Goal: Task Accomplishment & Management: Use online tool/utility

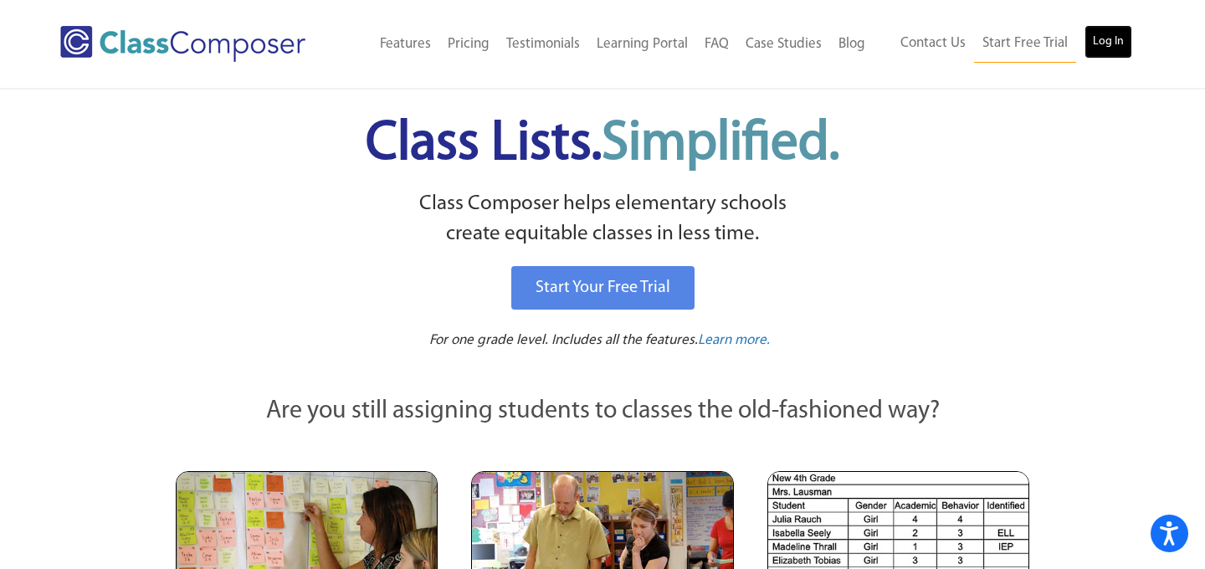
click at [1088, 35] on link "Log In" at bounding box center [1108, 41] width 48 height 33
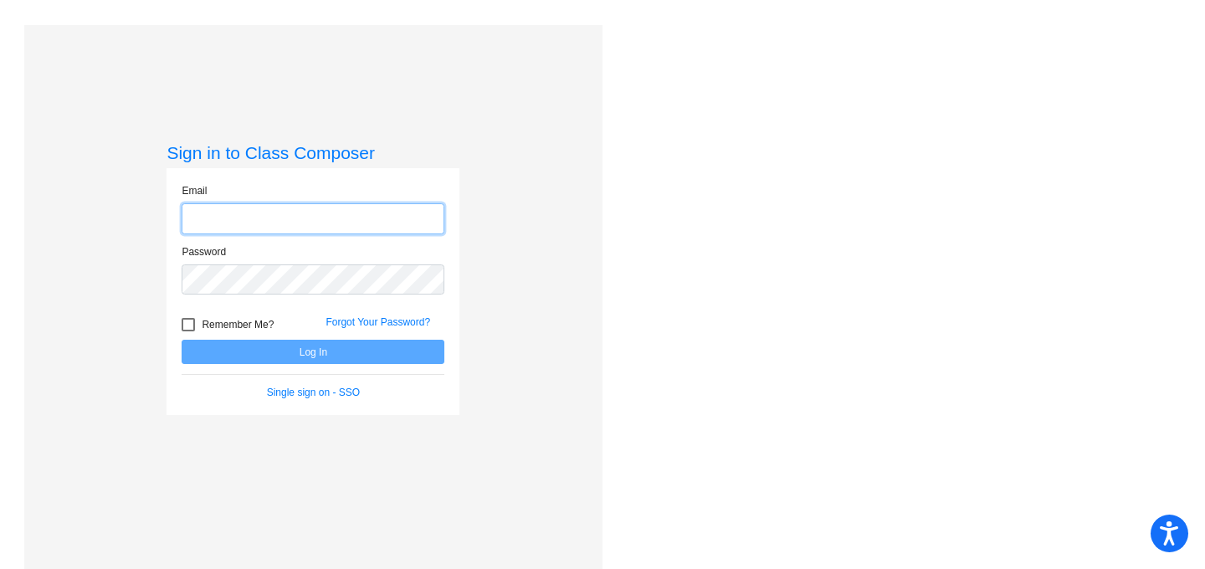
type input "[PERSON_NAME][EMAIL_ADDRESS][DOMAIN_NAME]"
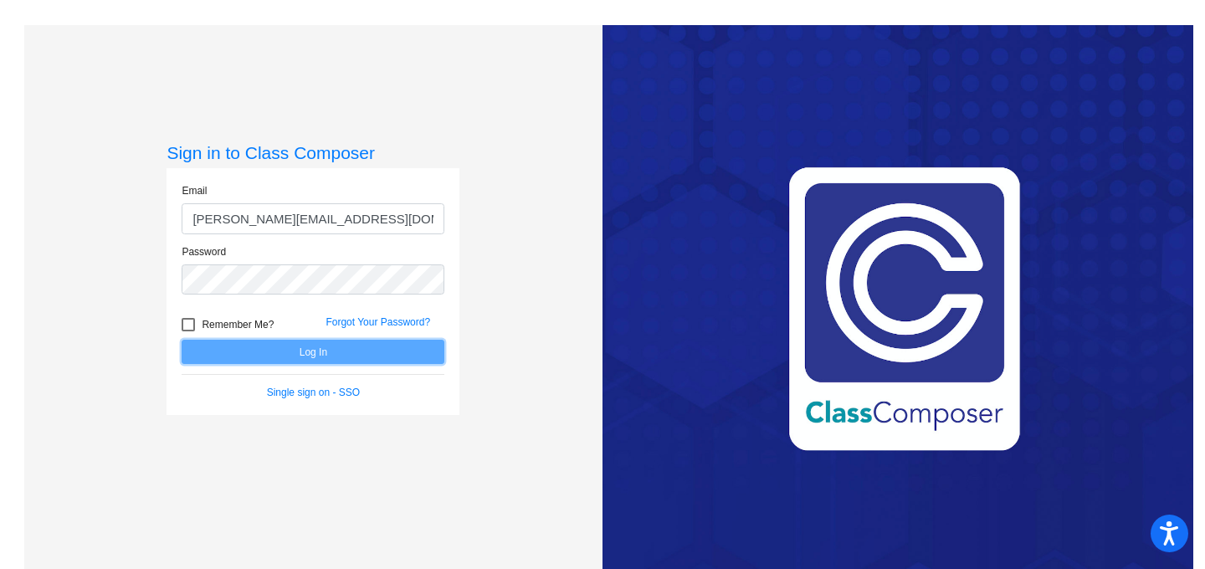
click at [324, 356] on button "Log In" at bounding box center [313, 352] width 263 height 24
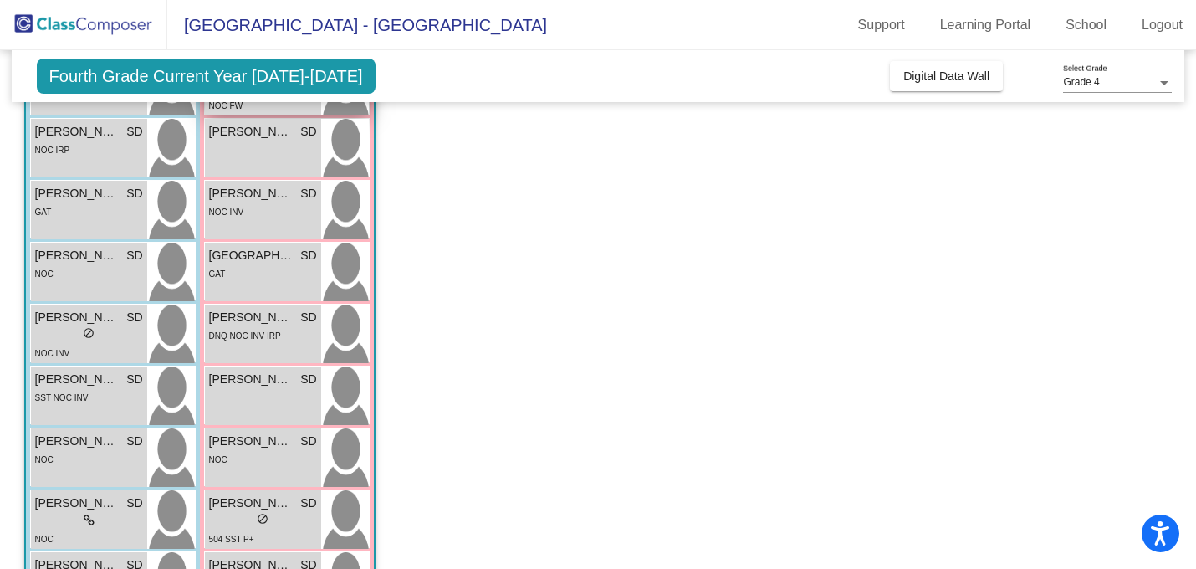
scroll to position [308, 0]
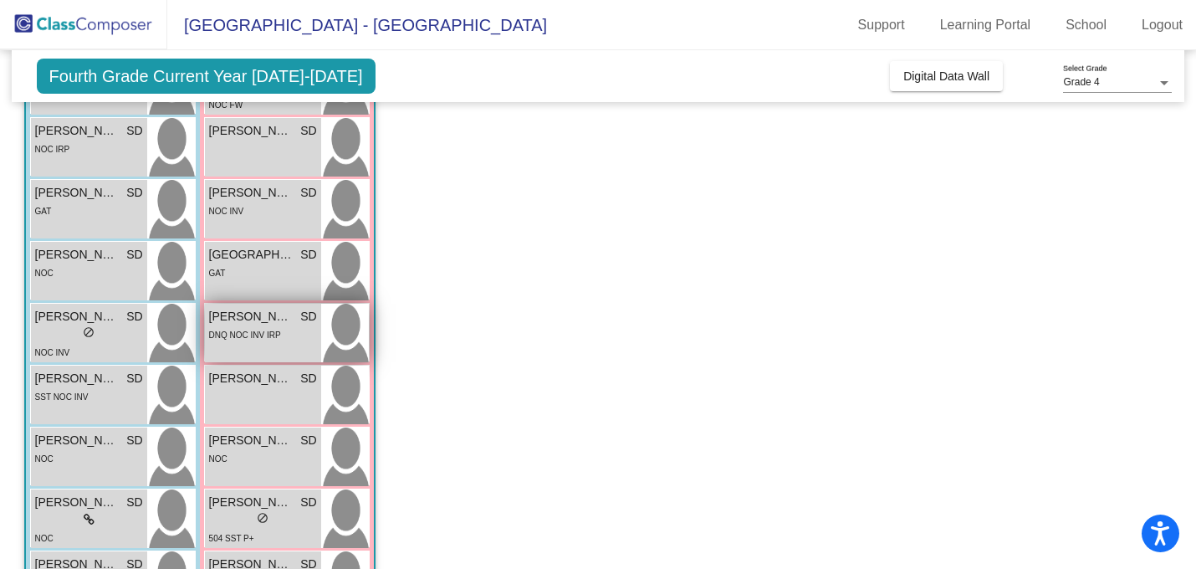
click at [273, 335] on span "DNQ NOC INV IRP" at bounding box center [245, 334] width 72 height 9
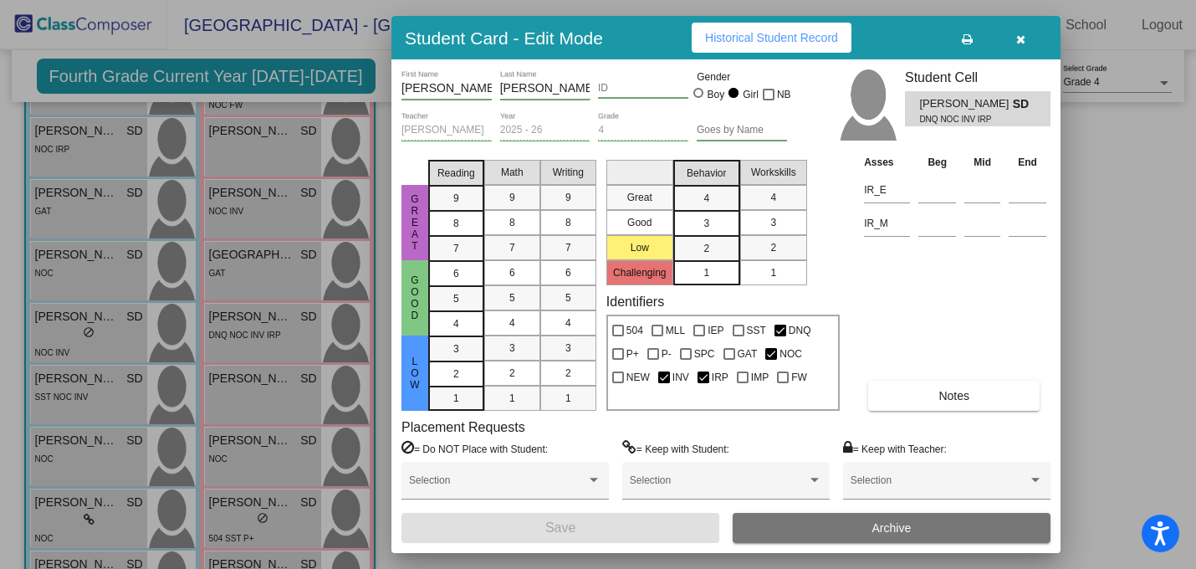
scroll to position [0, 0]
click at [946, 386] on button "Notes" at bounding box center [953, 396] width 171 height 30
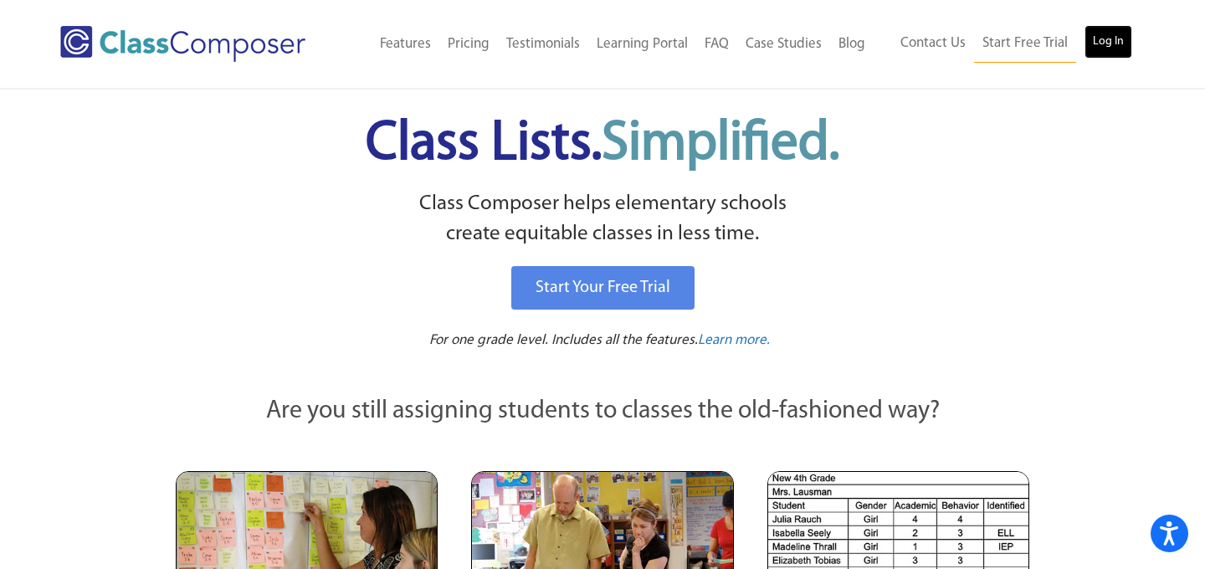
click at [1110, 42] on link "Log In" at bounding box center [1108, 41] width 48 height 33
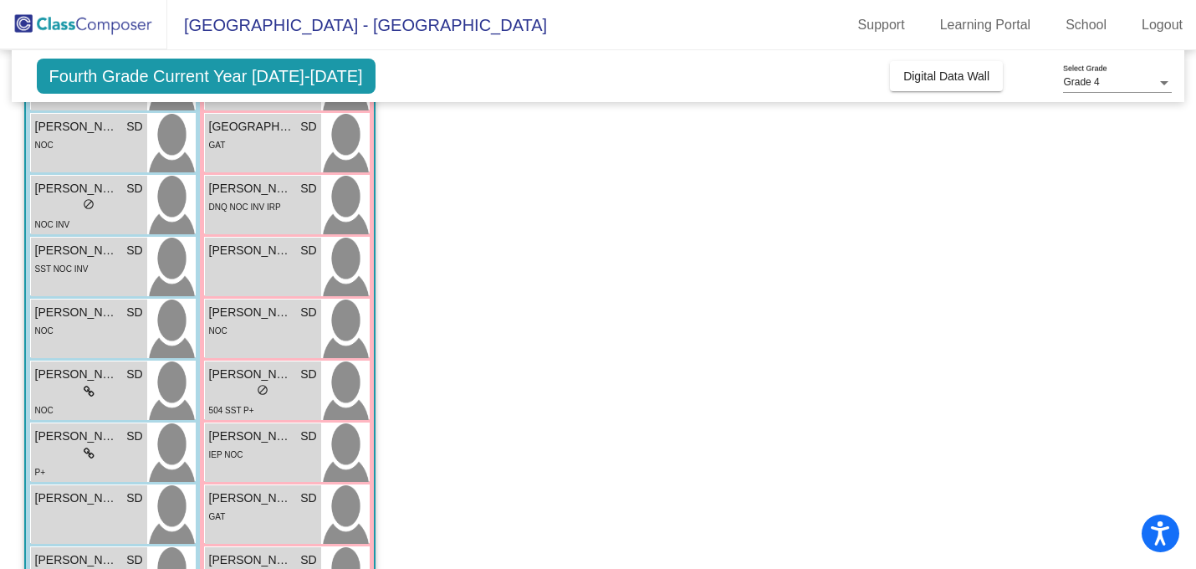
scroll to position [464, 0]
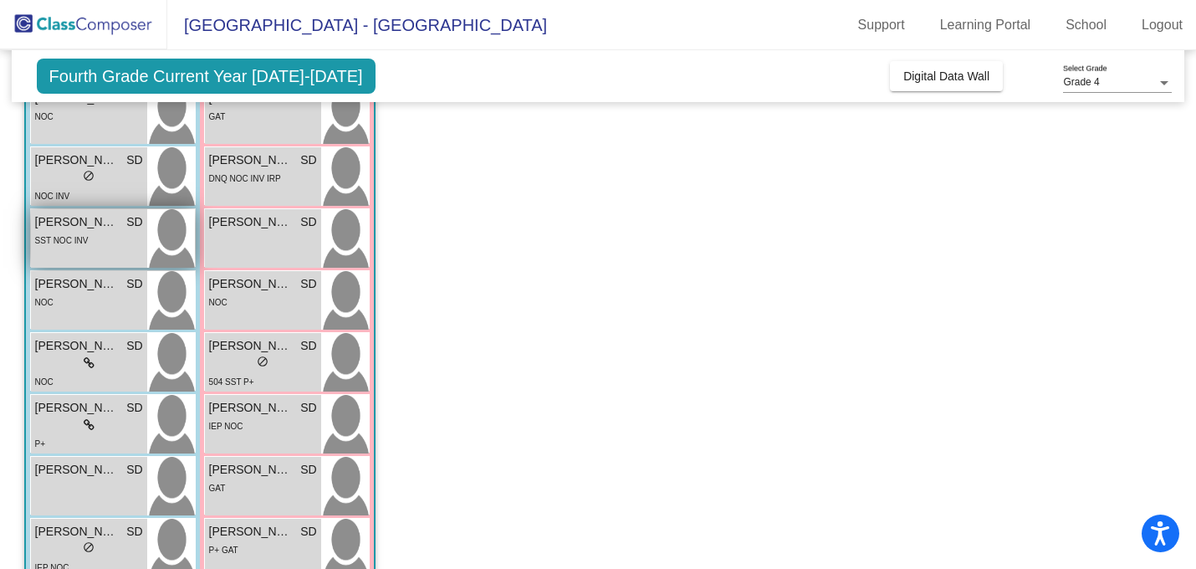
click at [87, 246] on div "SST NOC INV" at bounding box center [89, 240] width 108 height 18
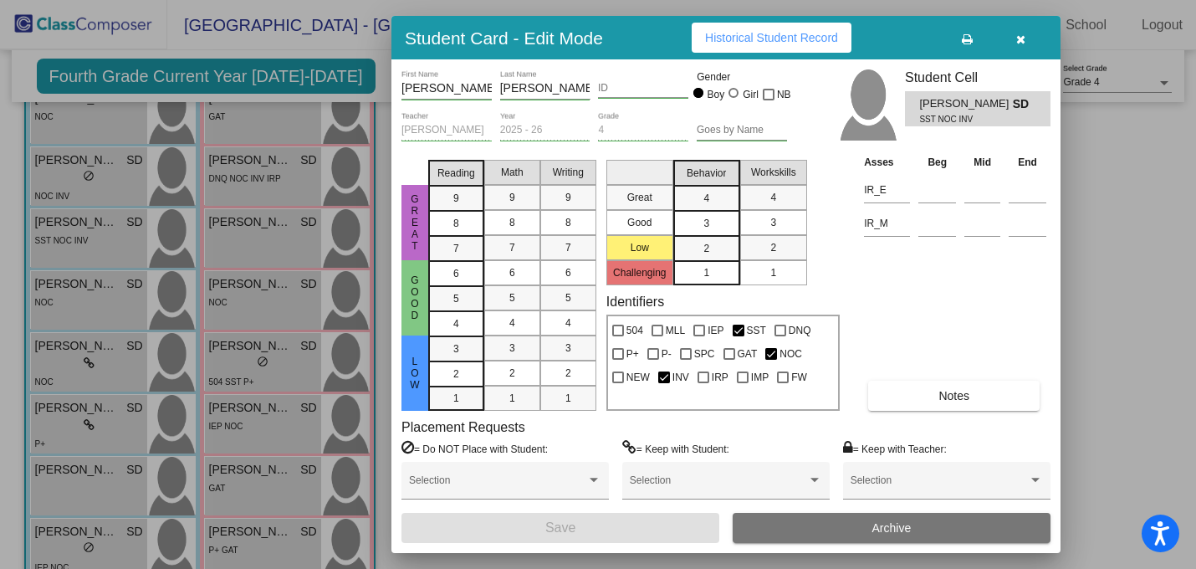
click at [959, 389] on span "Notes" at bounding box center [954, 395] width 31 height 13
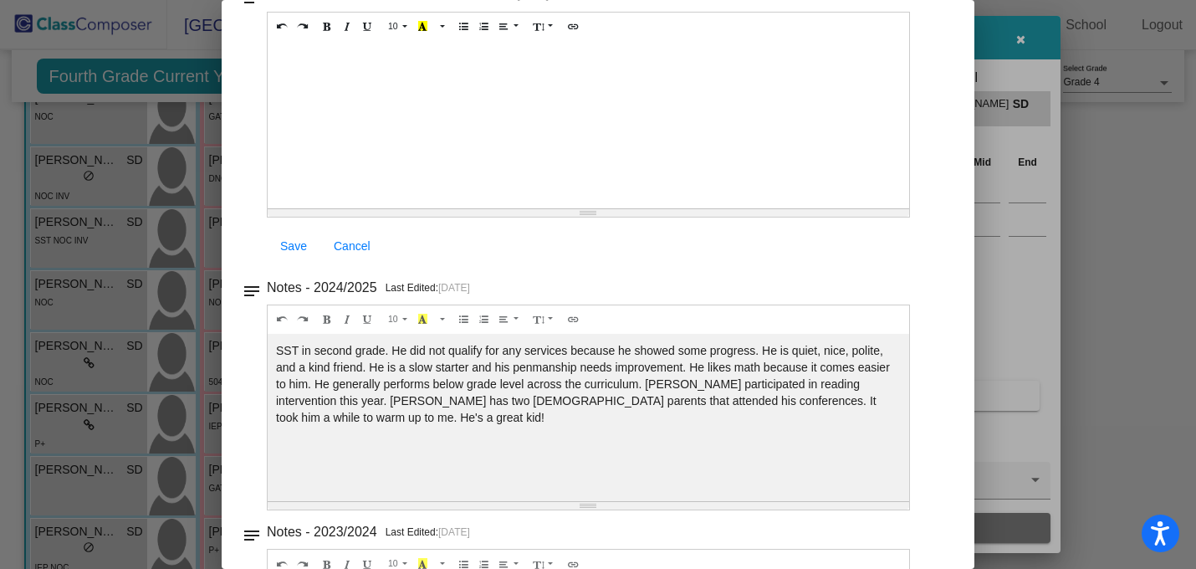
scroll to position [0, 0]
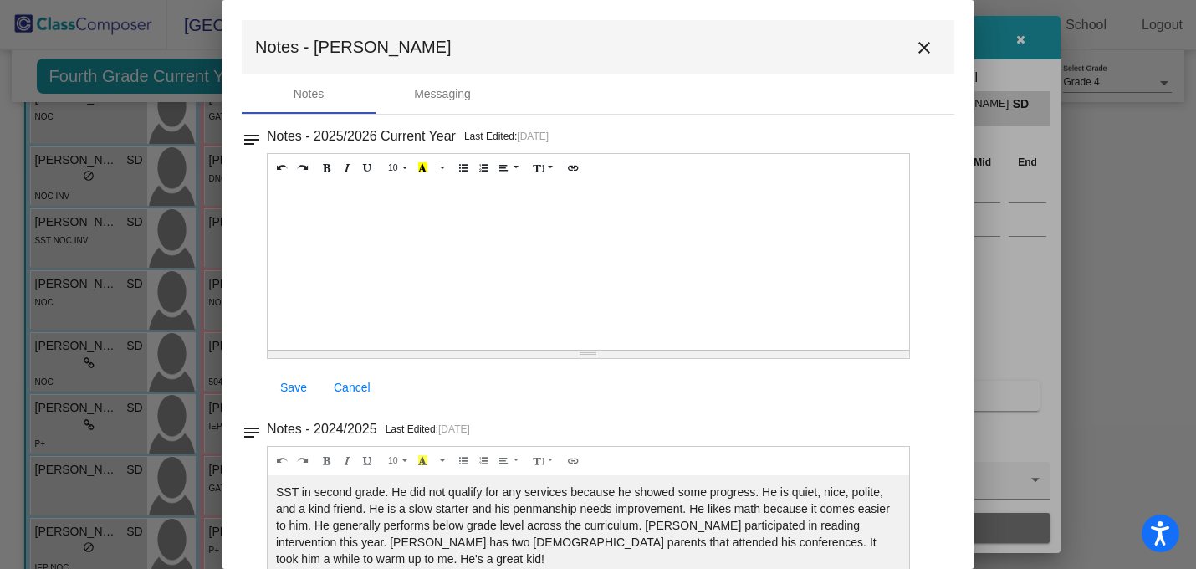
click at [100, 220] on div at bounding box center [598, 284] width 1196 height 569
click at [914, 48] on mat-icon "close" at bounding box center [924, 48] width 20 height 20
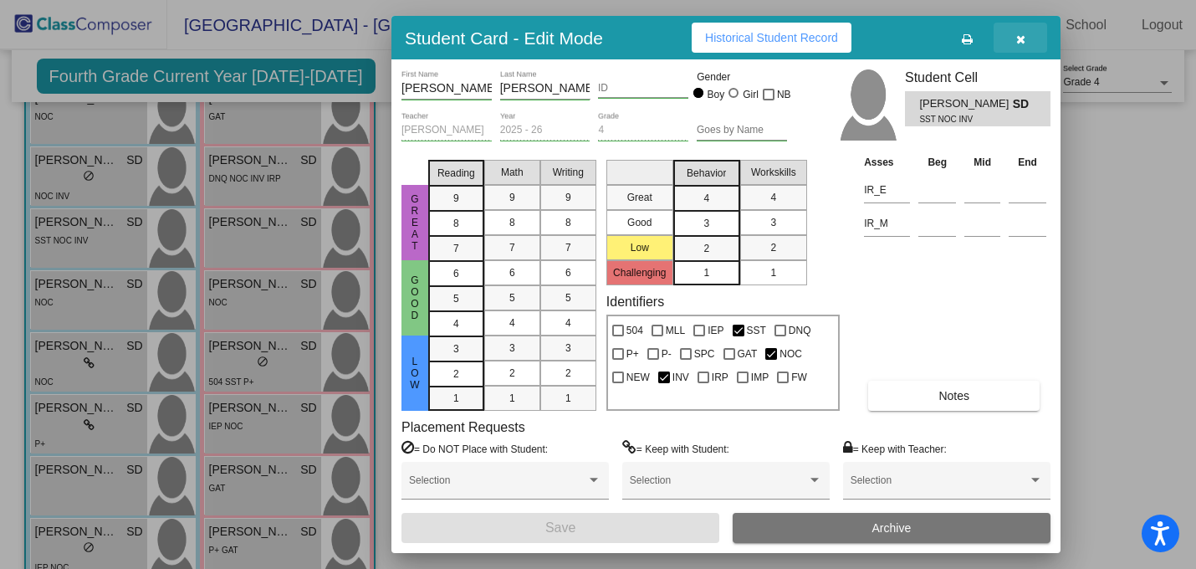
click at [1018, 37] on icon "button" at bounding box center [1020, 39] width 9 height 12
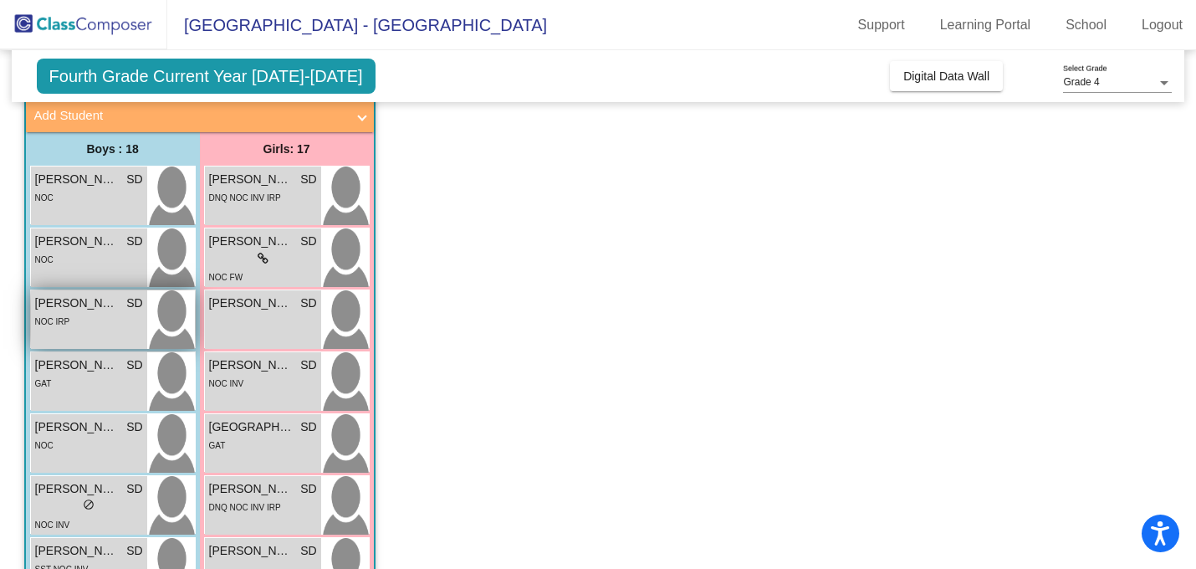
scroll to position [139, 0]
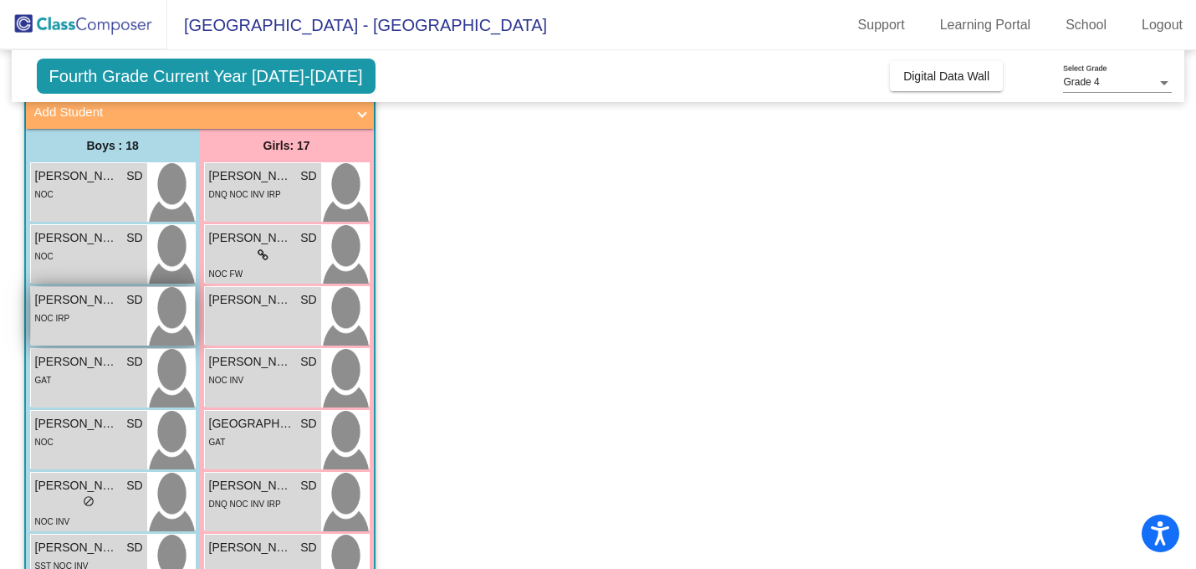
click at [100, 325] on div "NOC IRP" at bounding box center [89, 318] width 108 height 18
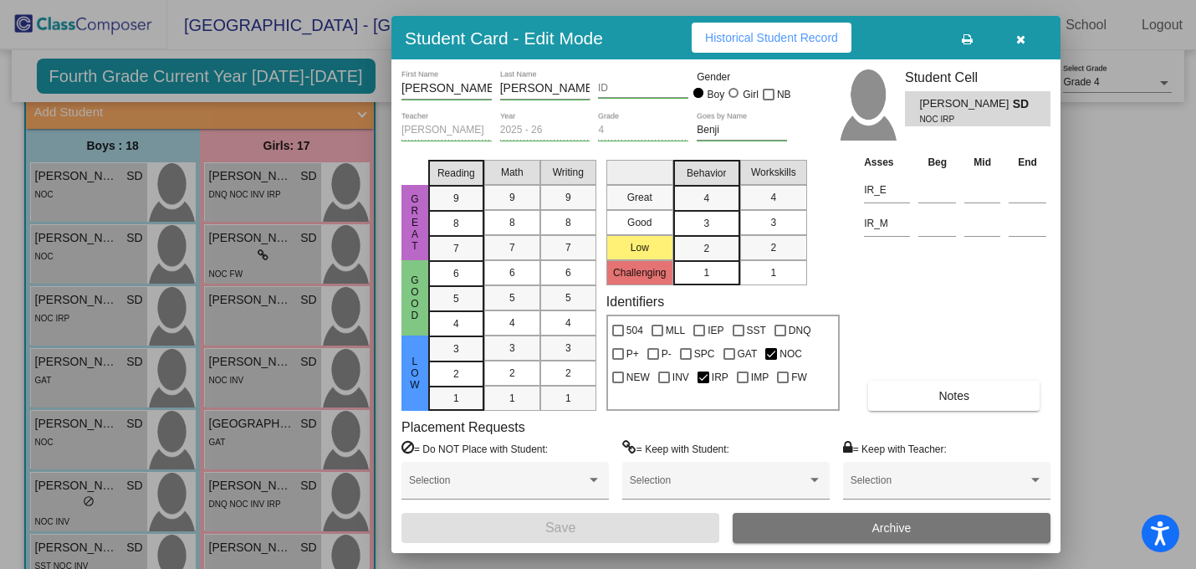
click at [972, 391] on button "Notes" at bounding box center [953, 396] width 171 height 30
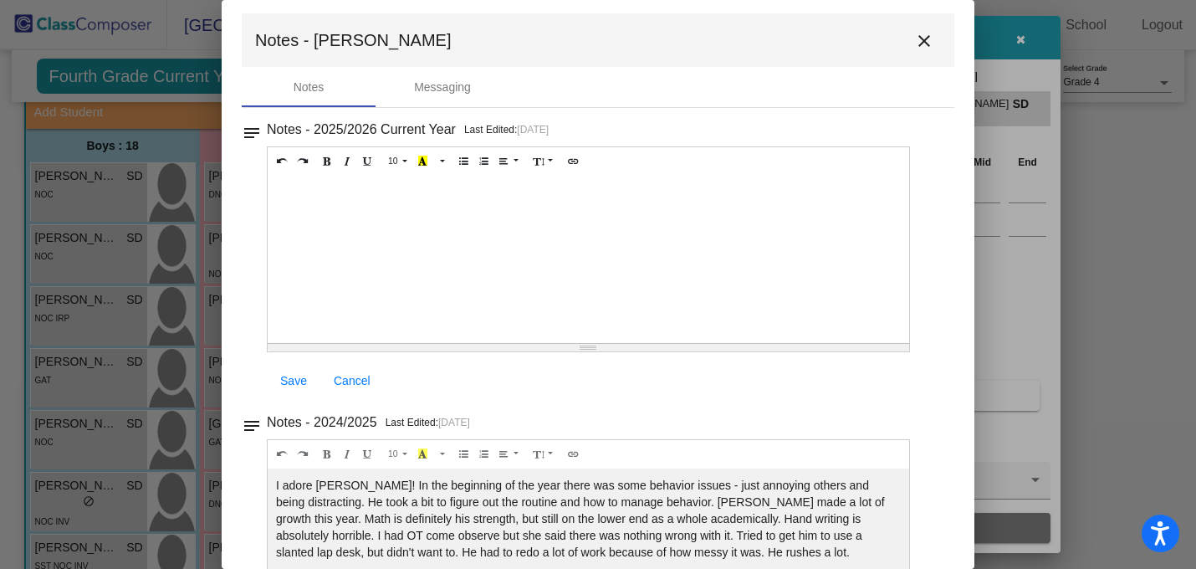
scroll to position [0, 0]
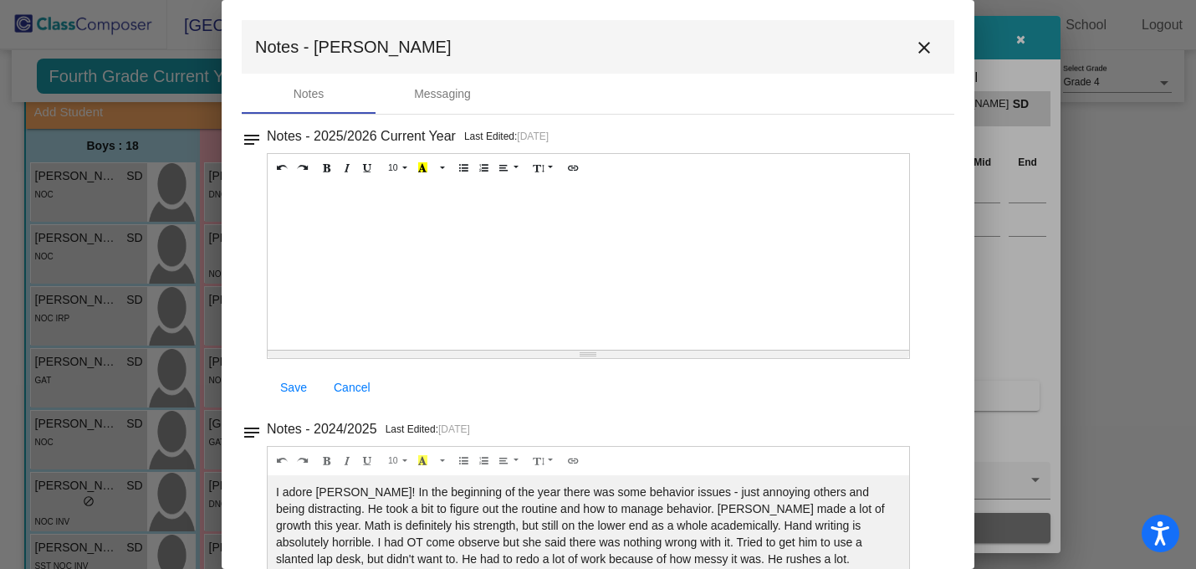
click at [916, 56] on mat-icon "close" at bounding box center [924, 48] width 20 height 20
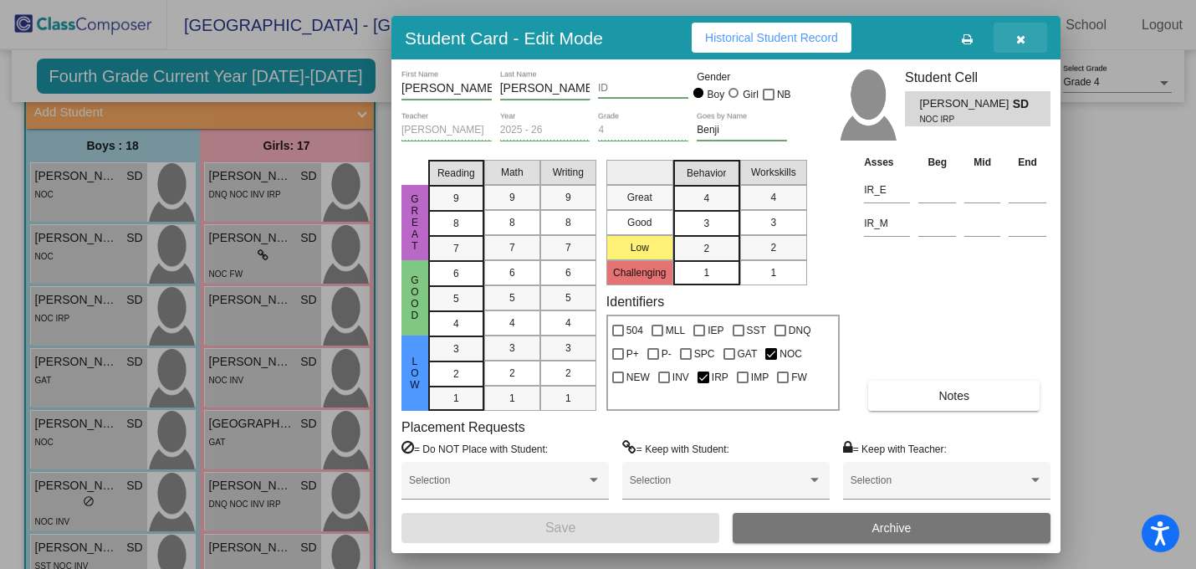
click at [1018, 43] on icon "button" at bounding box center [1020, 39] width 9 height 12
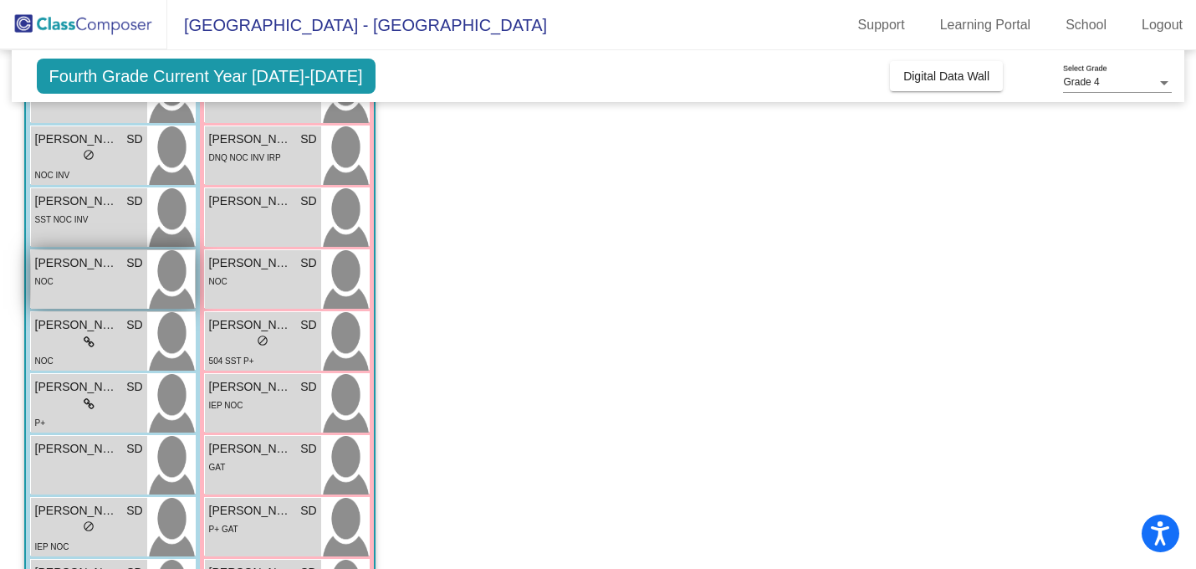
scroll to position [487, 0]
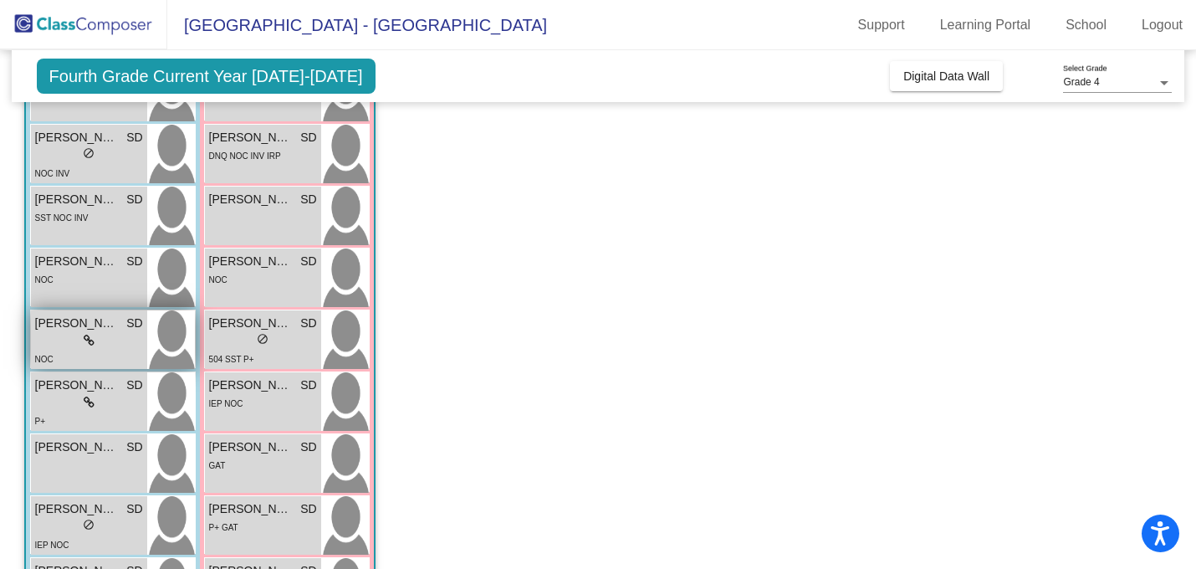
click at [86, 330] on span "Julian Calderon" at bounding box center [77, 324] width 84 height 18
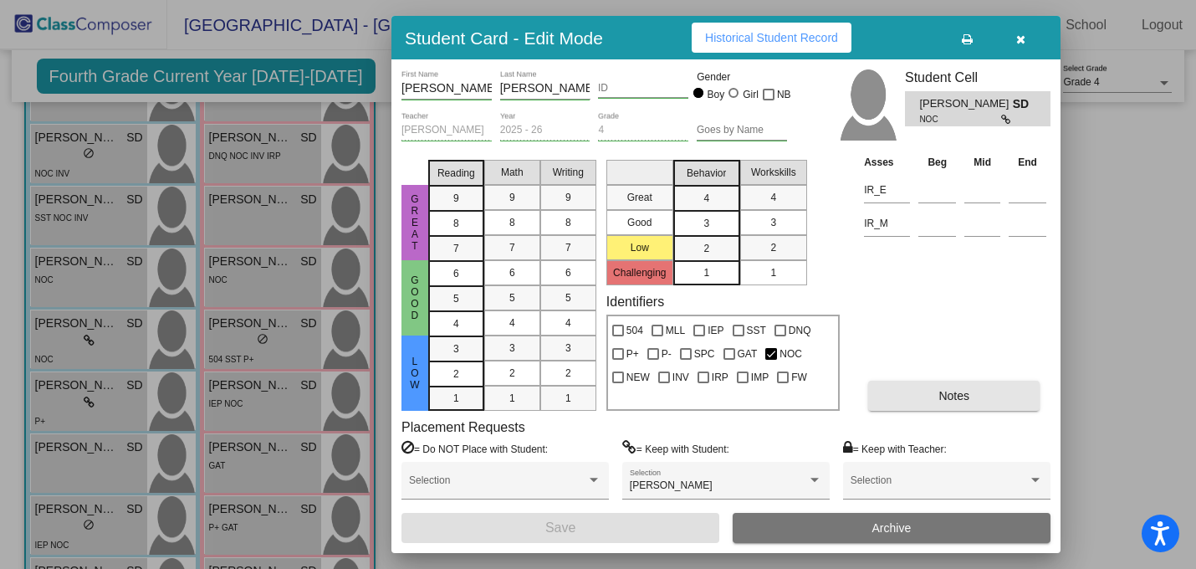
click at [949, 402] on button "Notes" at bounding box center [953, 396] width 171 height 30
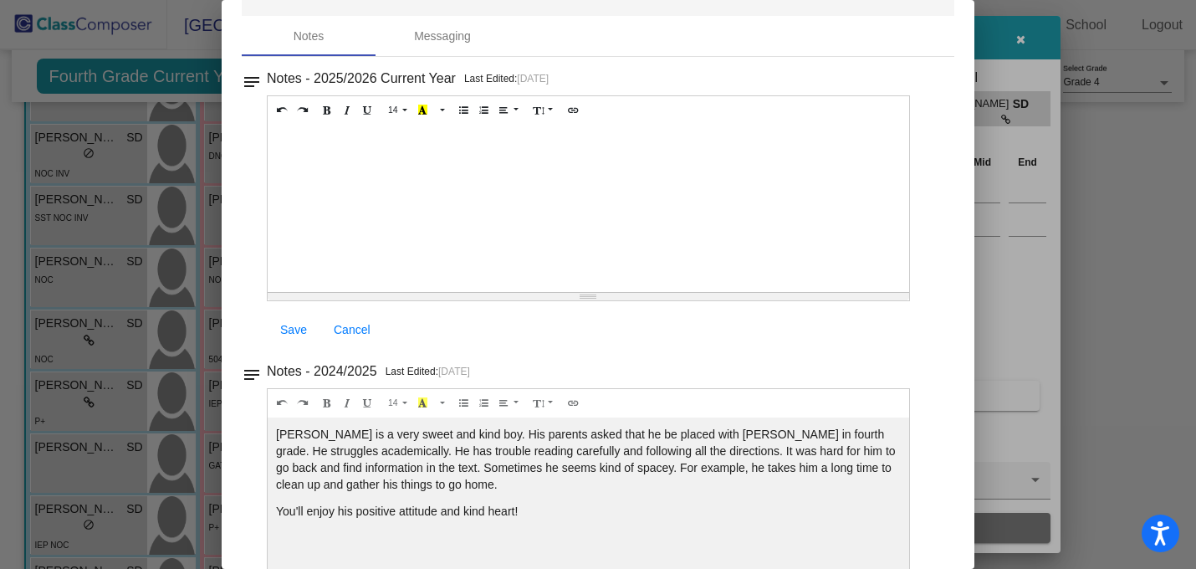
scroll to position [0, 0]
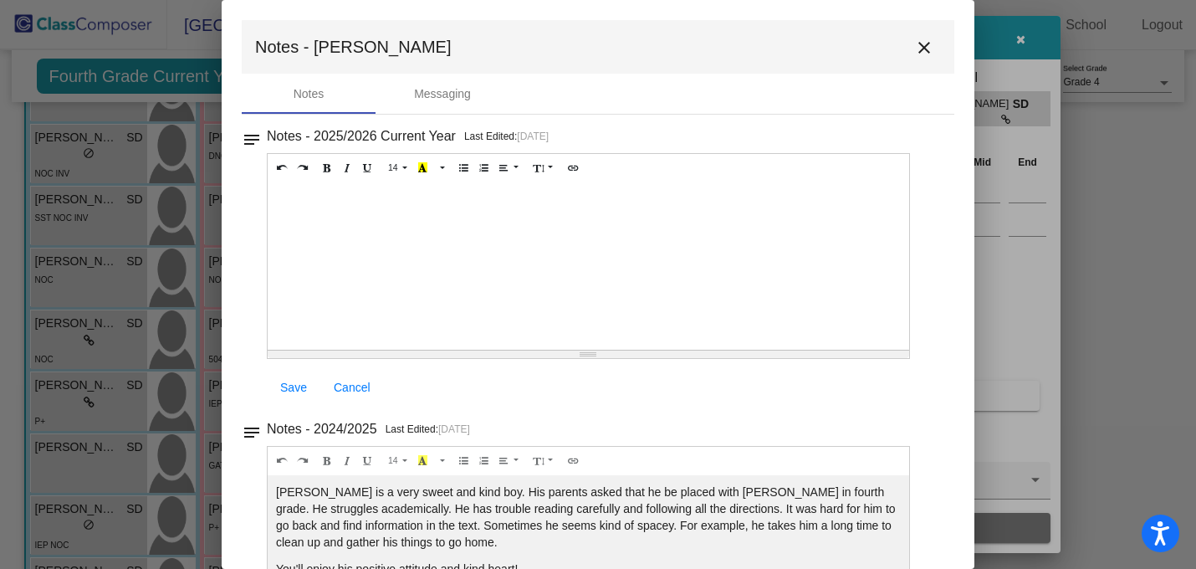
click at [918, 43] on mat-icon "close" at bounding box center [924, 48] width 20 height 20
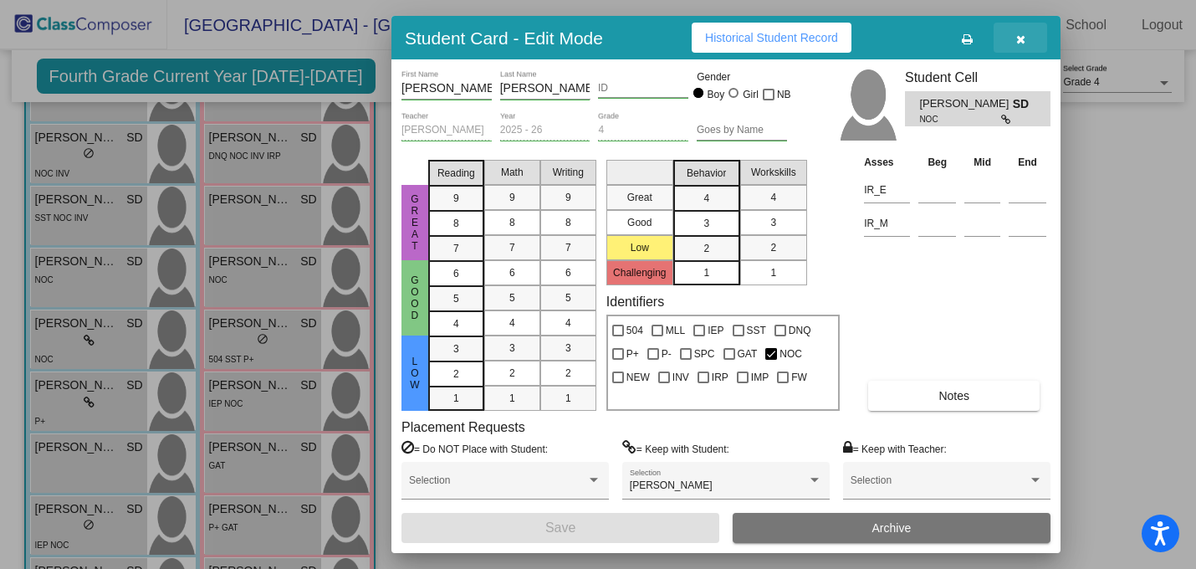
click at [1018, 34] on icon "button" at bounding box center [1020, 39] width 9 height 12
